Goal: Use online tool/utility: Use online tool/utility

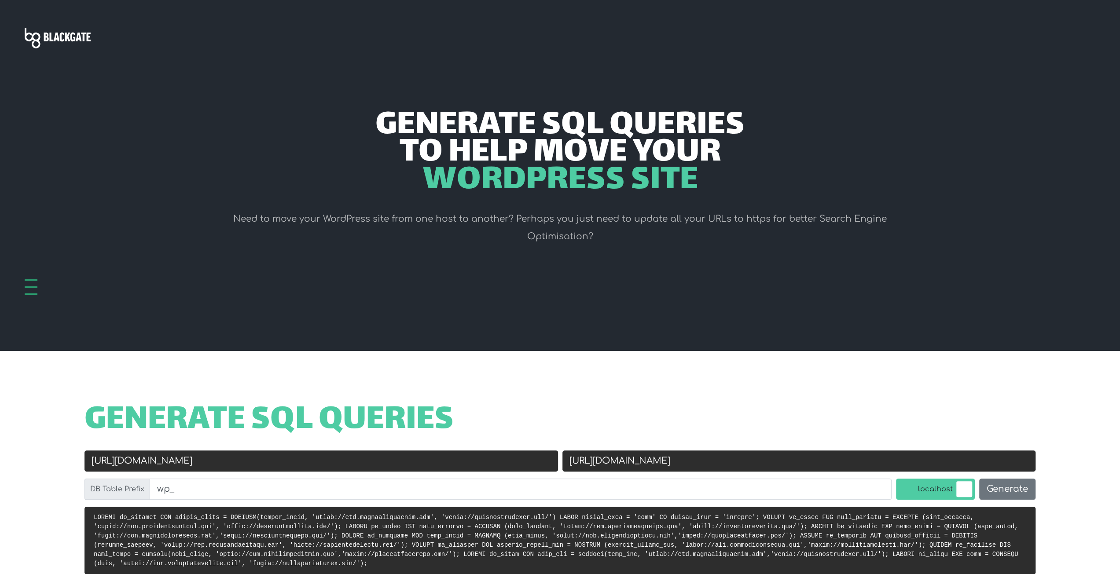
click at [430, 460] on input "[URL][DOMAIN_NAME]" at bounding box center [322, 461] width 474 height 21
paste input "[DOMAIN_NAME][URL]"
type input "[URL][DOMAIN_NAME]"
click at [647, 459] on input "[URL][DOMAIN_NAME]" at bounding box center [800, 461] width 474 height 21
paste input "desaroases"
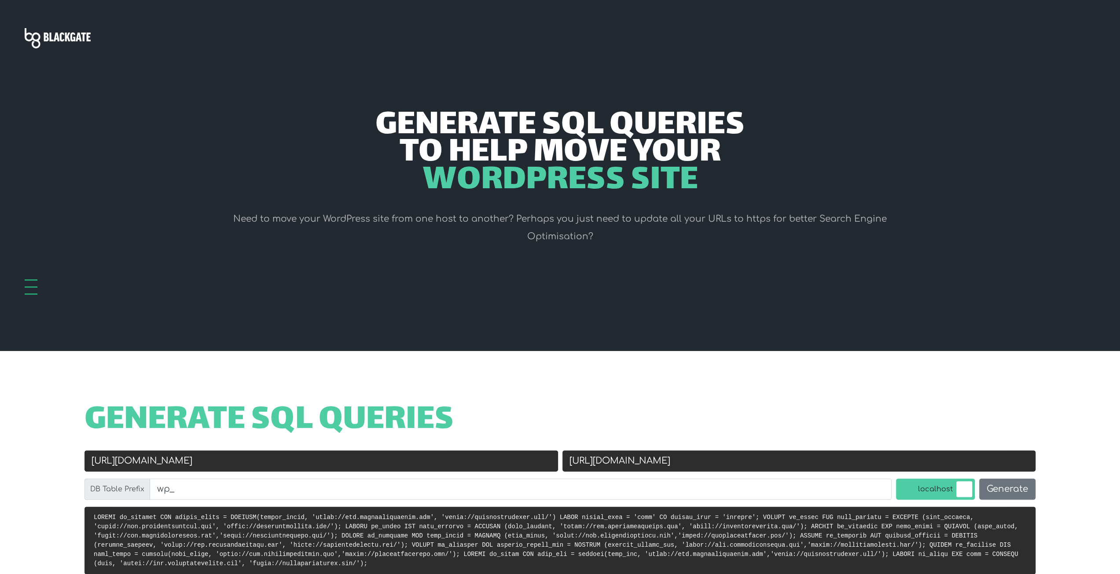
type input "[URL][DOMAIN_NAME]"
click at [111, 464] on input "[URL][DOMAIN_NAME]" at bounding box center [322, 461] width 474 height 21
type input "[URL][DOMAIN_NAME]"
click at [1026, 490] on button "Generate" at bounding box center [1007, 489] width 56 height 21
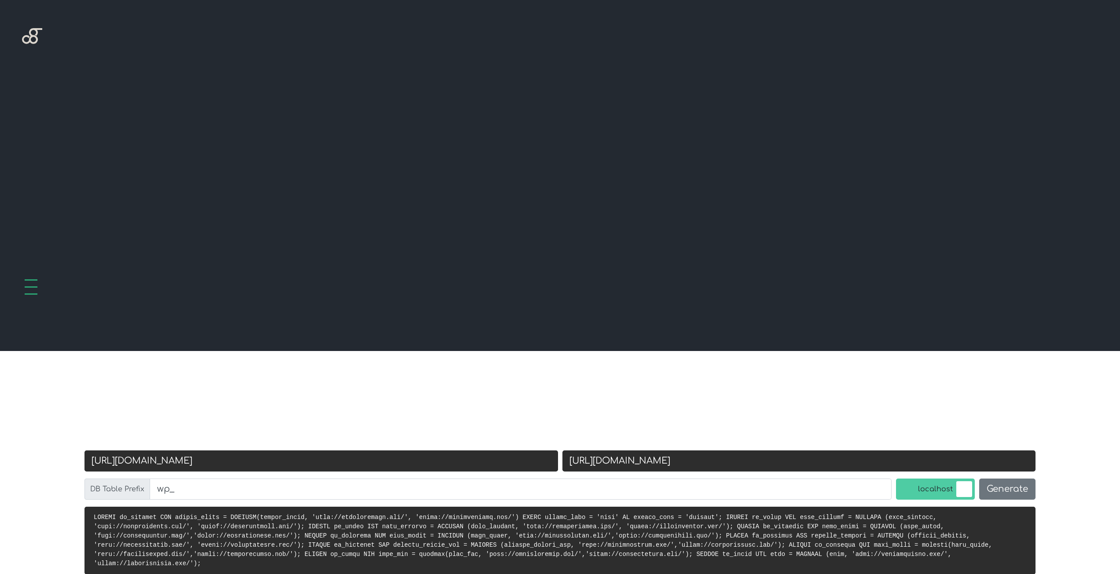
scroll to position [351, 0]
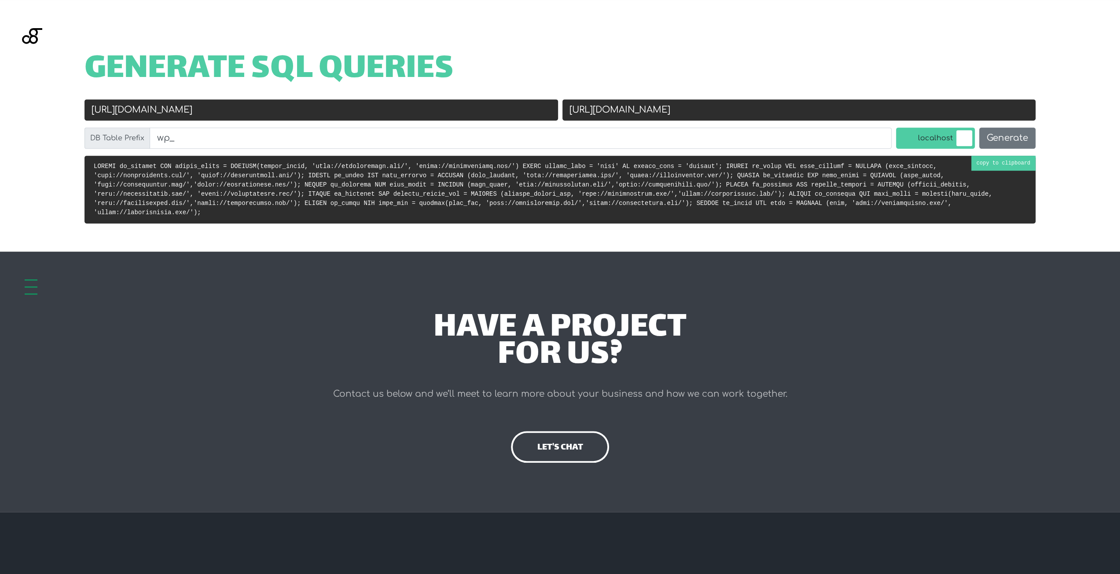
click at [1010, 165] on pre at bounding box center [560, 190] width 951 height 68
